Goal: Information Seeking & Learning: Find specific fact

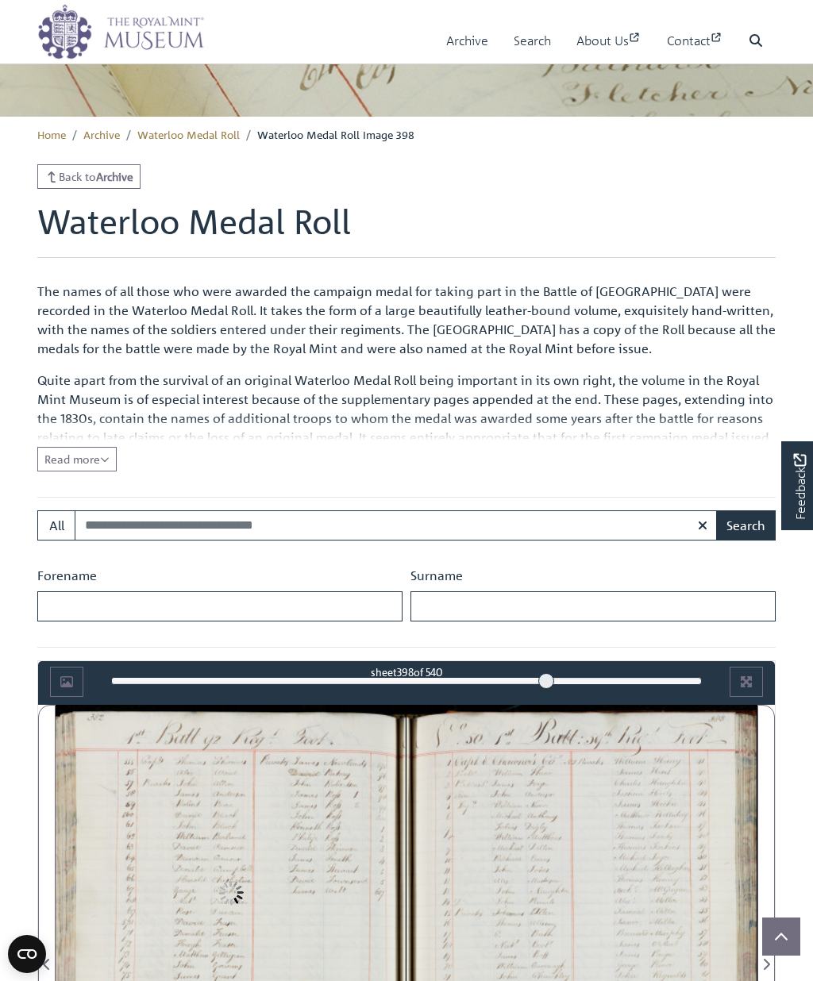
scroll to position [286, 0]
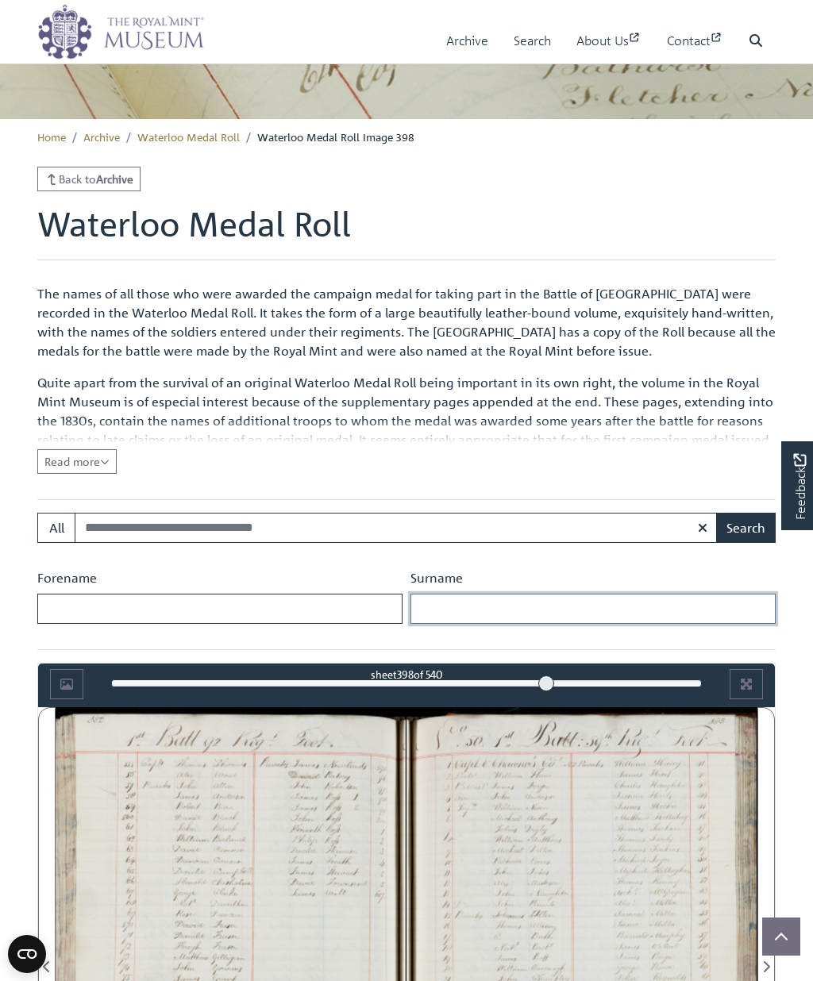
click at [634, 607] on input "Surname" at bounding box center [592, 609] width 365 height 30
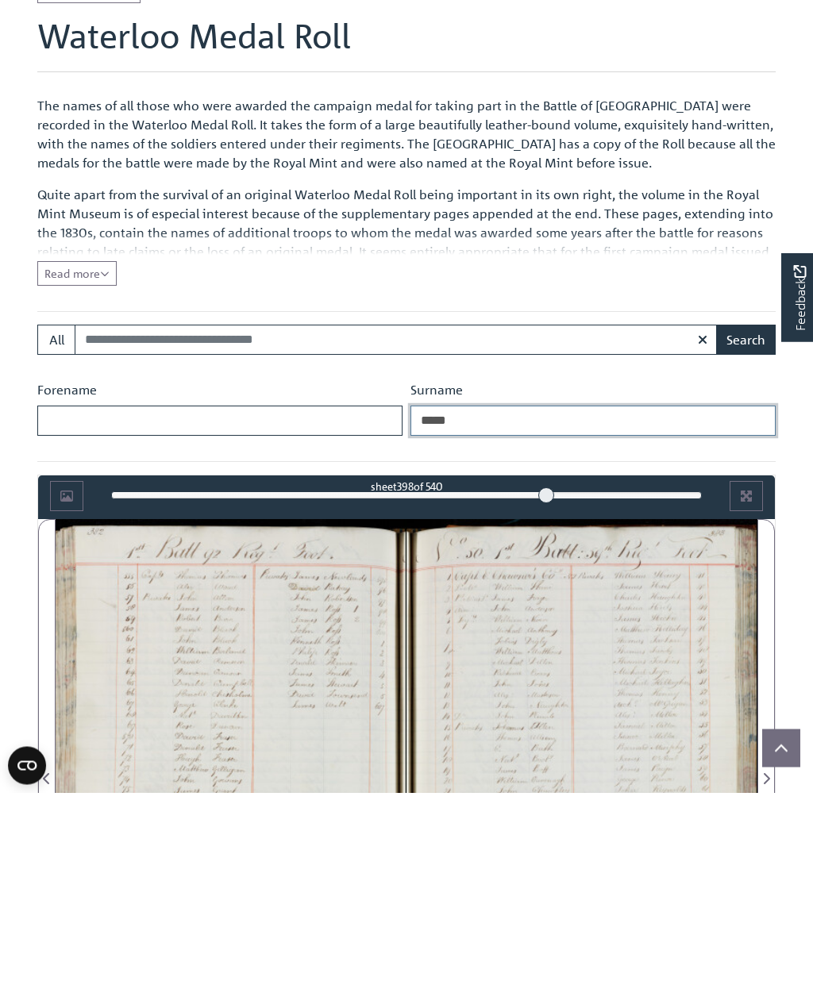
type input "*****"
click at [746, 514] on button "Search" at bounding box center [746, 529] width 60 height 30
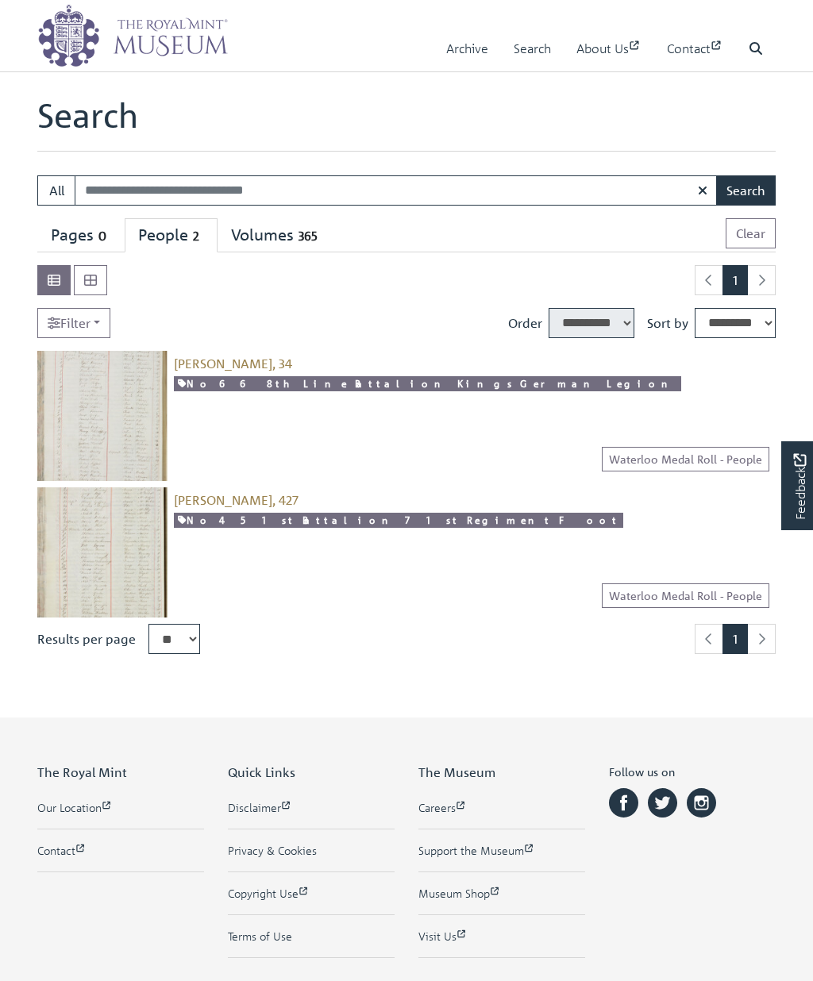
select select "****"
click at [102, 428] on img at bounding box center [102, 416] width 130 height 130
click at [119, 566] on img at bounding box center [102, 552] width 130 height 130
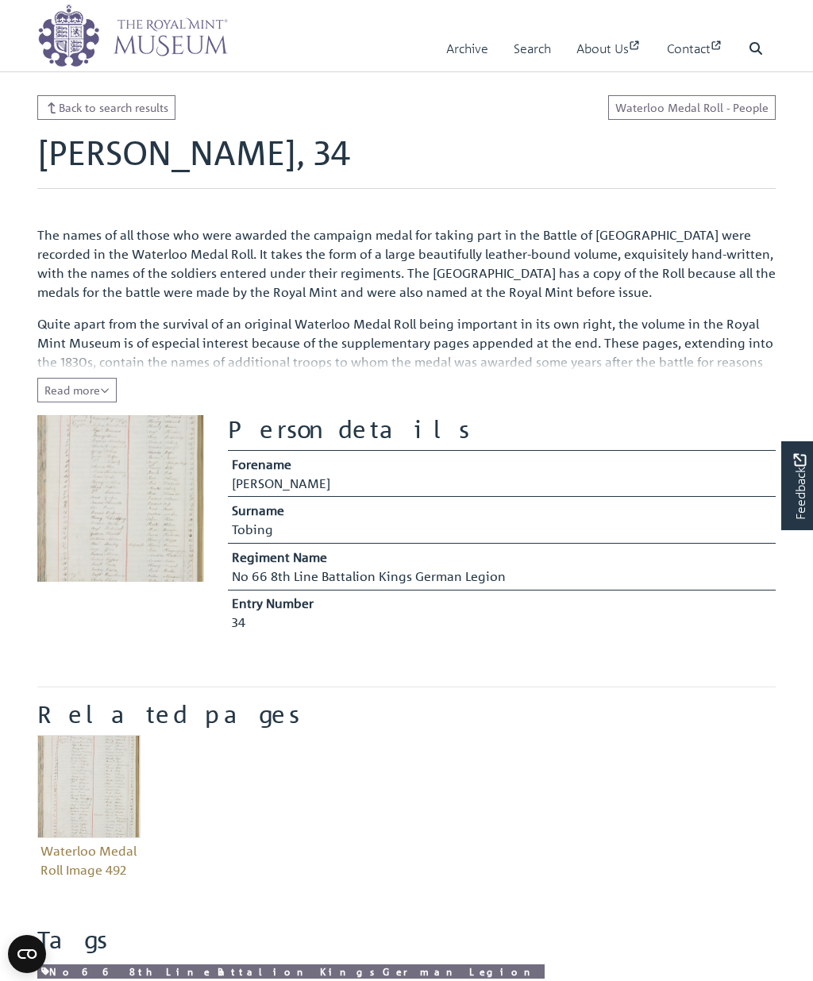
click at [156, 491] on img at bounding box center [120, 498] width 167 height 167
click at [147, 513] on img at bounding box center [120, 498] width 167 height 167
click at [149, 497] on img at bounding box center [120, 498] width 167 height 167
click at [97, 395] on span "Read more" at bounding box center [76, 390] width 65 height 14
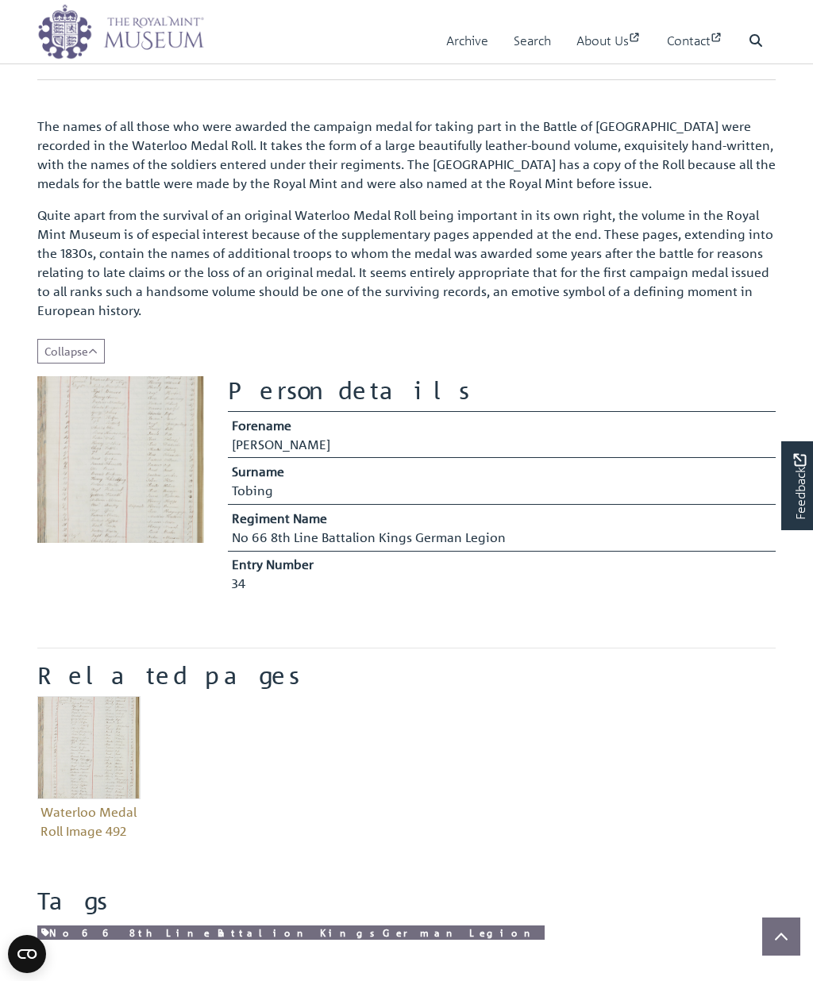
scroll to position [99, 0]
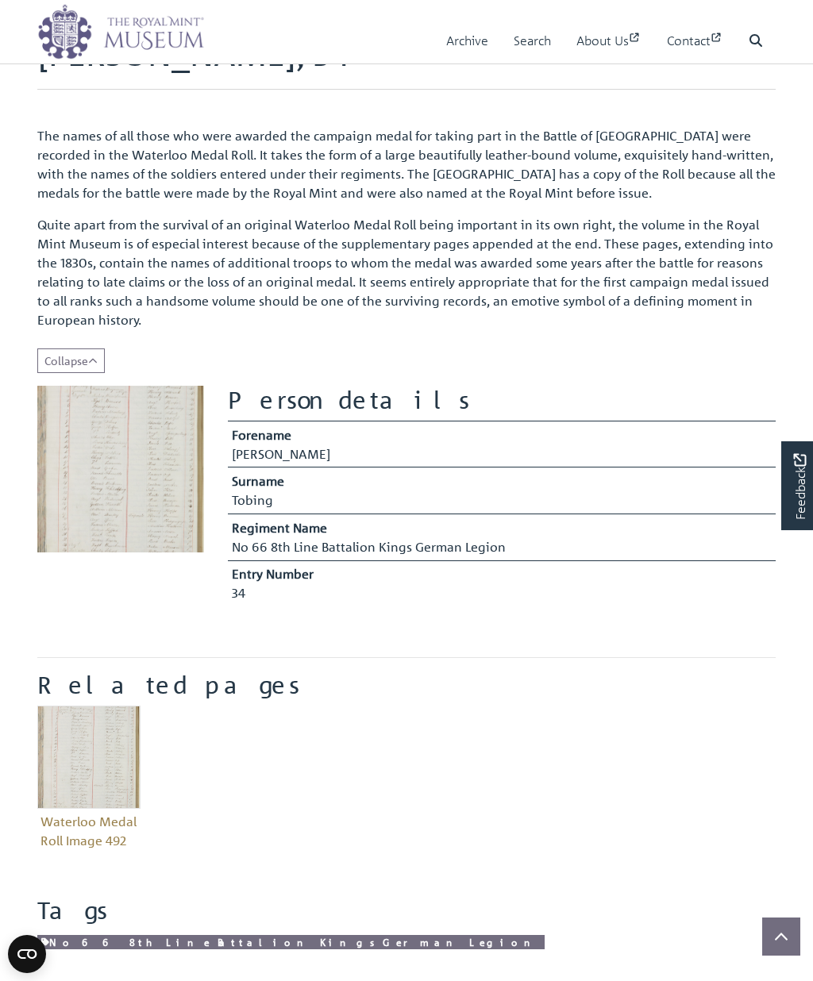
click at [362, 557] on td "No 66 8th Line Battalion Kings German Legion" at bounding box center [502, 548] width 548 height 23
click at [364, 475] on th "Surname" at bounding box center [502, 479] width 548 height 24
click at [168, 477] on img at bounding box center [120, 469] width 167 height 167
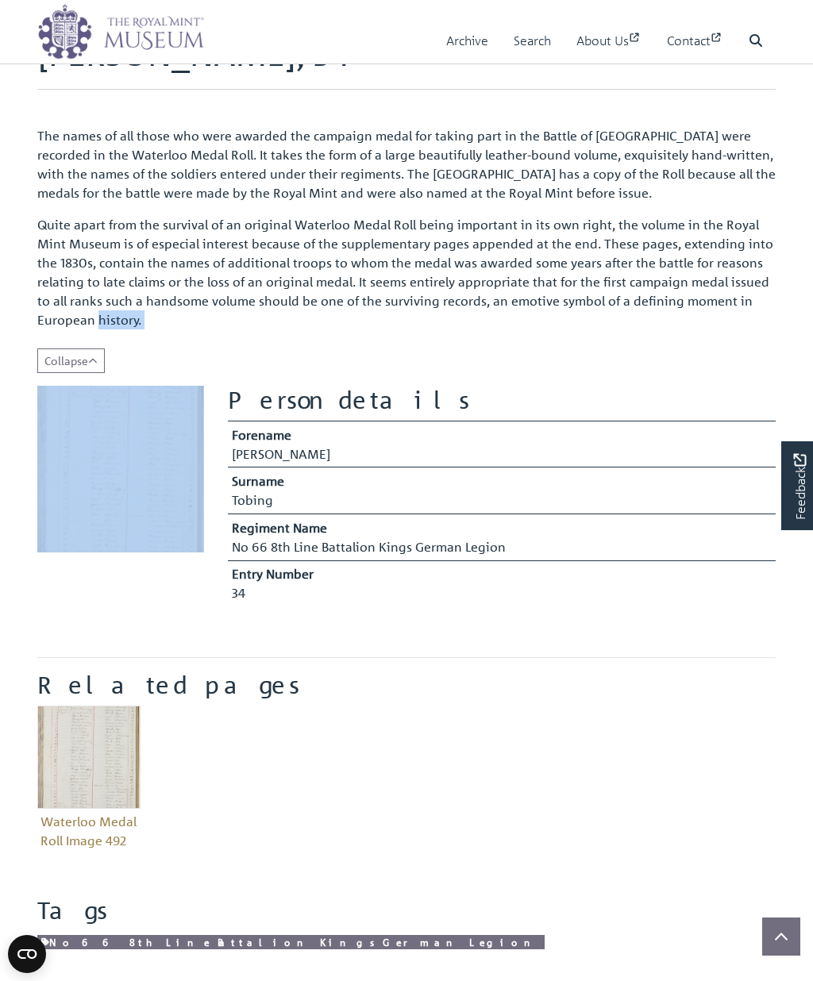
click at [501, 671] on h2 "Related pages" at bounding box center [406, 685] width 738 height 29
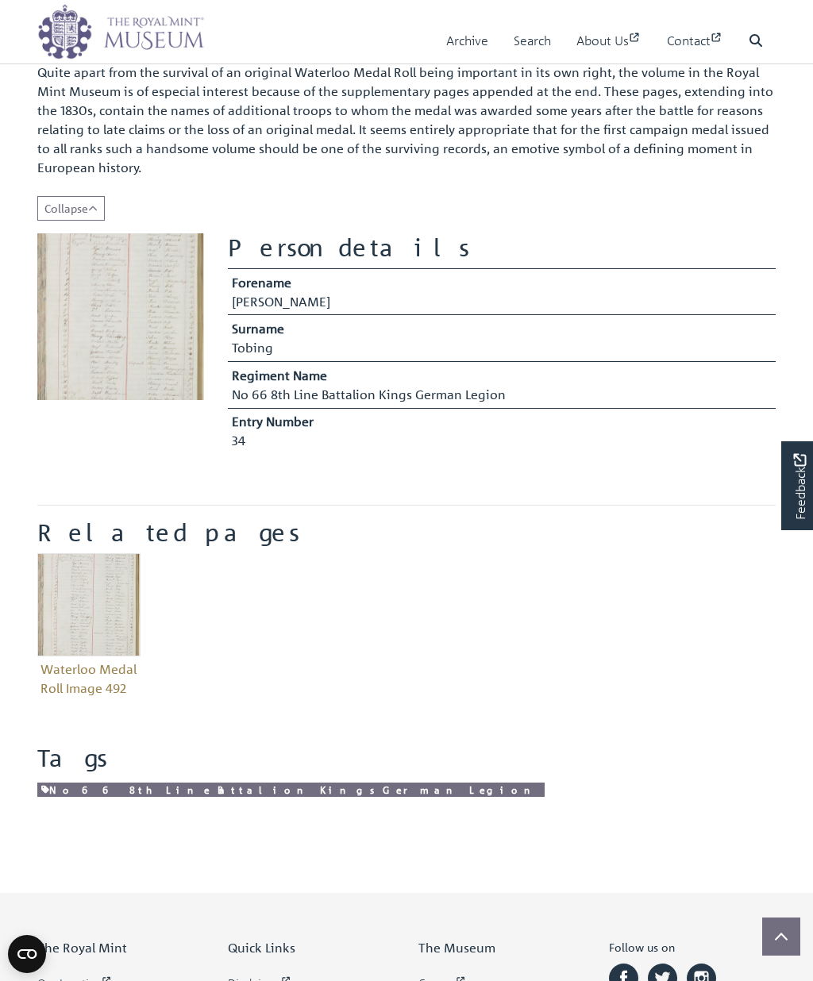
scroll to position [100, 0]
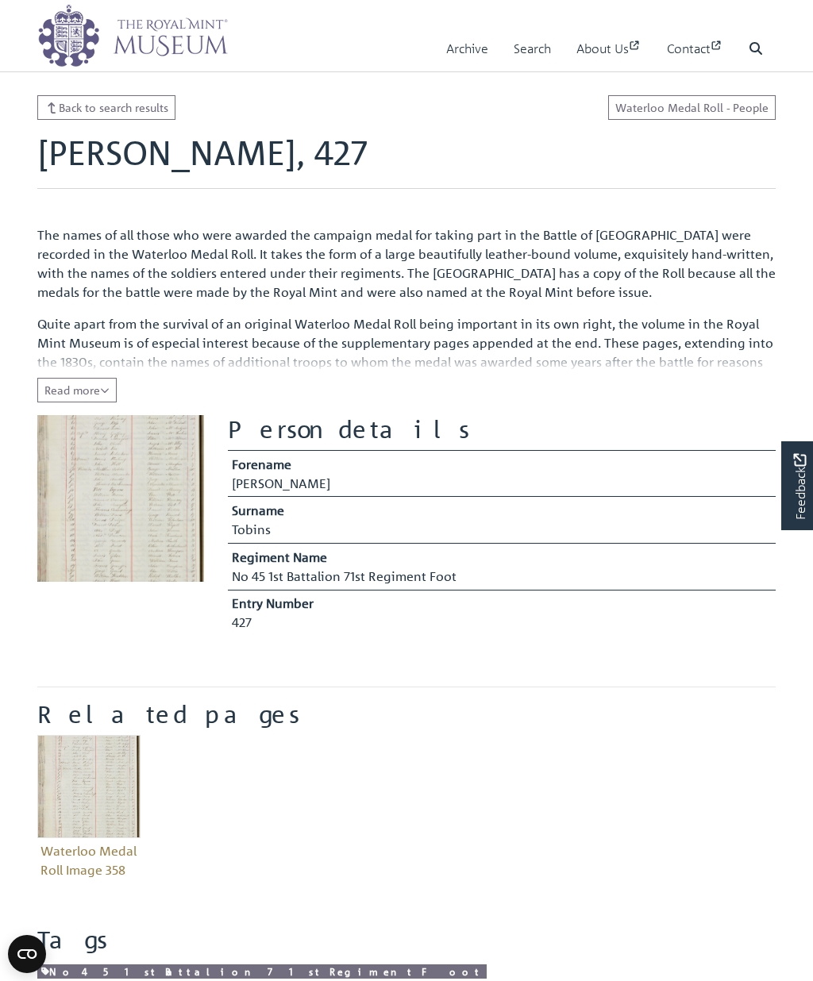
click at [99, 386] on span "Read more" at bounding box center [76, 390] width 65 height 14
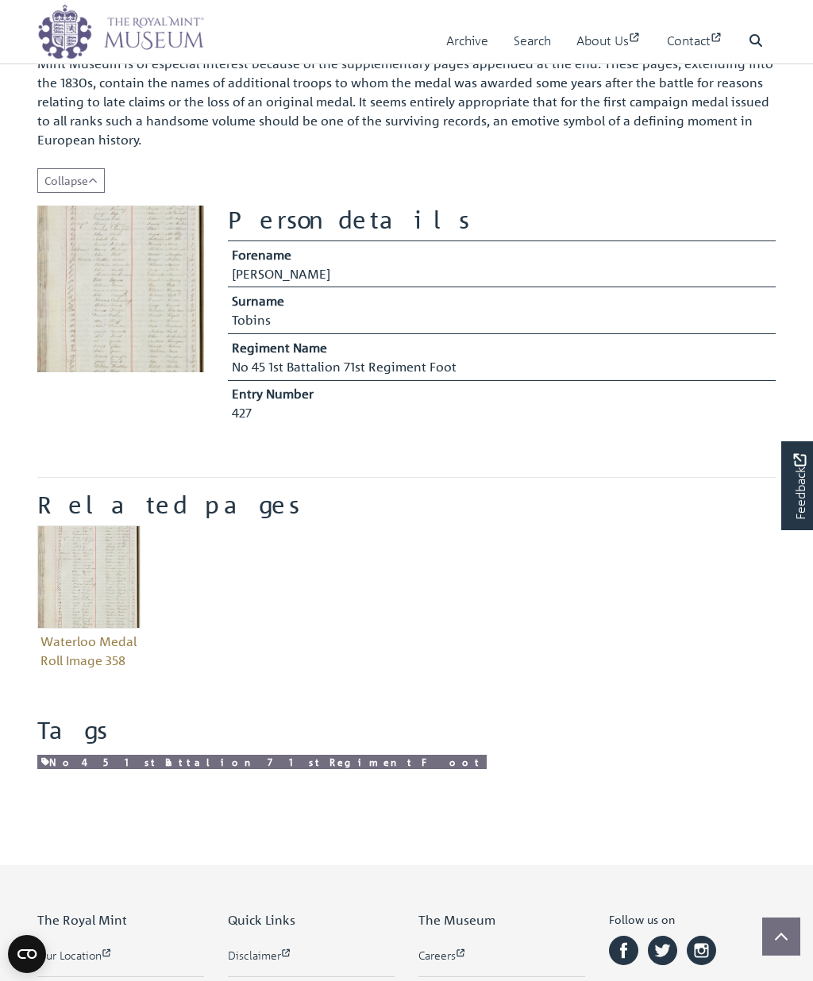
scroll to position [201, 0]
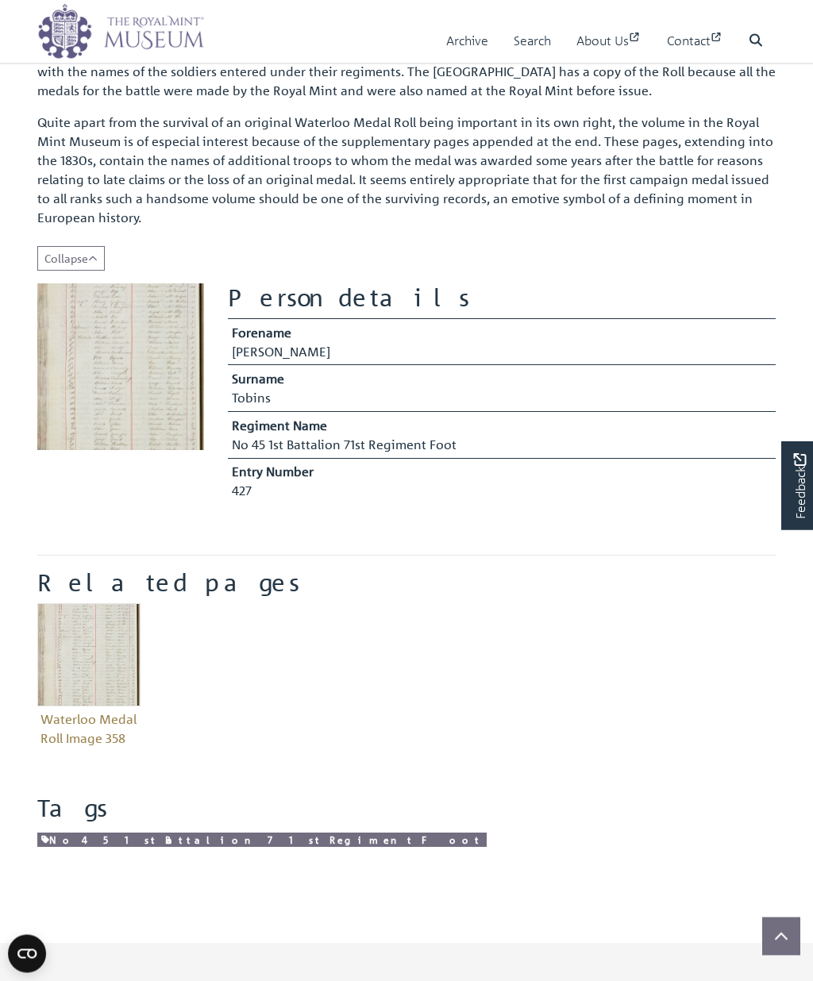
click at [157, 403] on img at bounding box center [120, 367] width 167 height 167
